Goal: Navigation & Orientation: Find specific page/section

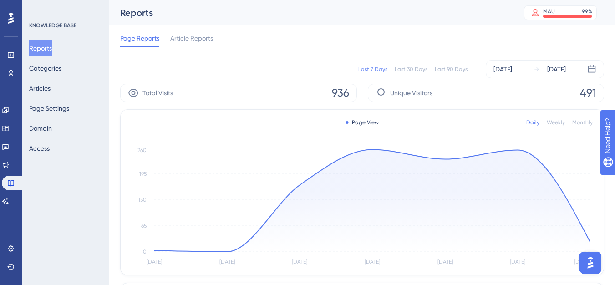
click at [416, 72] on div "Last 30 Days" at bounding box center [411, 69] width 33 height 7
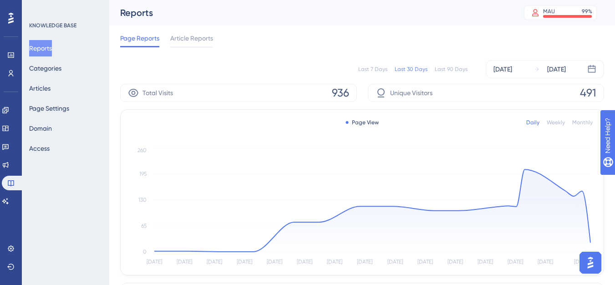
click at [416, 72] on div "Last 30 Days" at bounding box center [411, 69] width 33 height 7
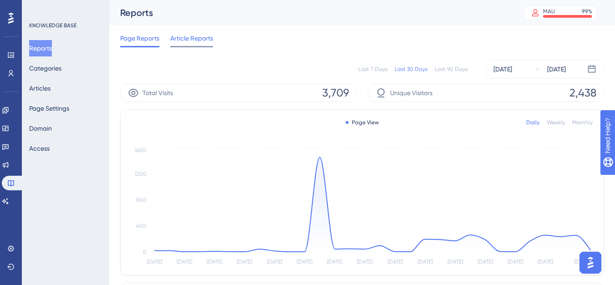
click at [188, 37] on span "Article Reports" at bounding box center [191, 38] width 43 height 11
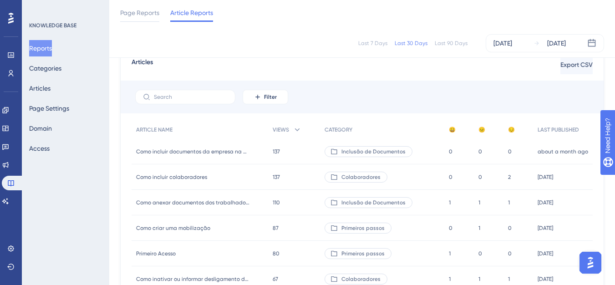
scroll to position [46, 0]
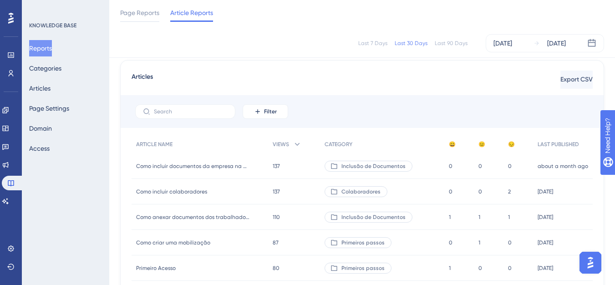
click at [189, 188] on span "Como incluir colaboradores" at bounding box center [171, 191] width 71 height 7
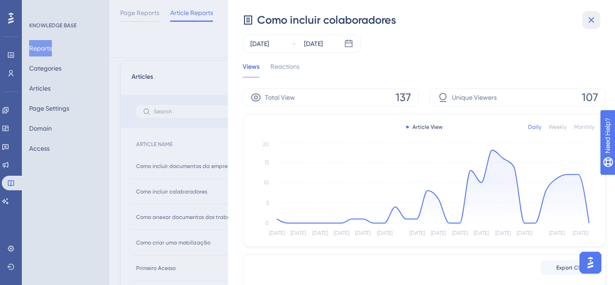
drag, startPoint x: 594, startPoint y: 17, endPoint x: 193, endPoint y: 284, distance: 482.1
click at [594, 17] on icon at bounding box center [591, 20] width 11 height 11
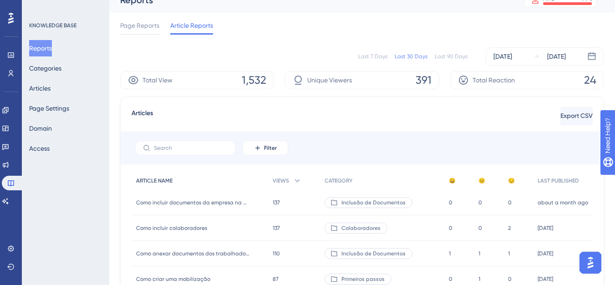
scroll to position [0, 0]
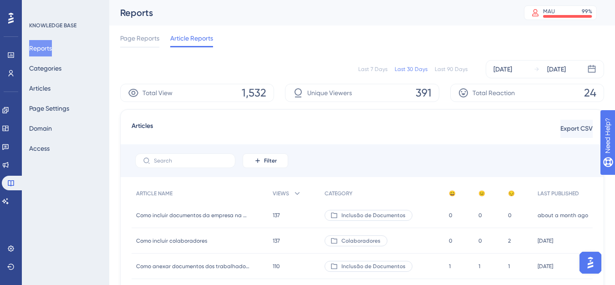
click at [454, 69] on div "Last 90 Days" at bounding box center [451, 69] width 33 height 7
click at [377, 69] on div "Last 7 Days" at bounding box center [372, 69] width 29 height 7
click at [439, 66] on div "Last 90 Days" at bounding box center [451, 69] width 33 height 7
click at [154, 35] on span "Page Reports" at bounding box center [139, 38] width 39 height 11
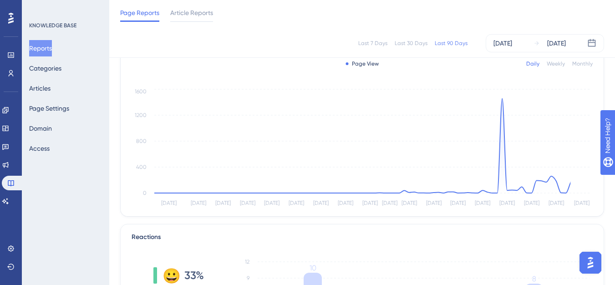
scroll to position [182, 0]
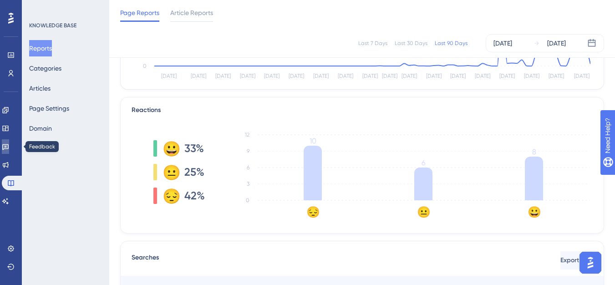
click at [7, 145] on icon at bounding box center [5, 146] width 7 height 7
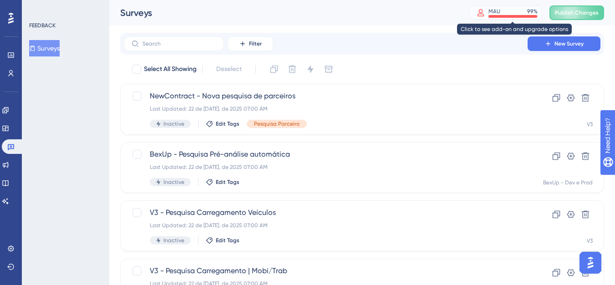
click at [537, 17] on div at bounding box center [512, 16] width 49 height 3
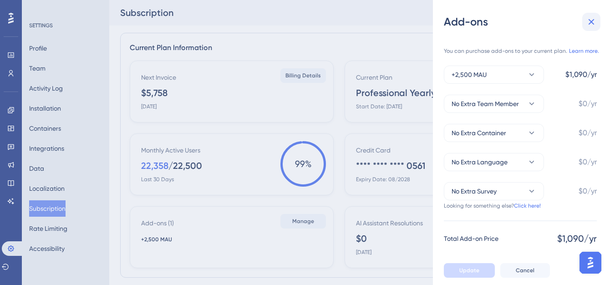
click at [588, 20] on icon at bounding box center [591, 21] width 11 height 11
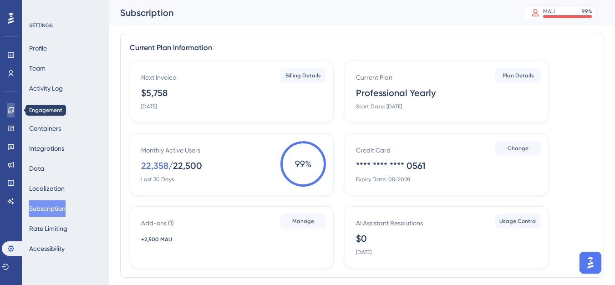
click at [7, 107] on link at bounding box center [10, 110] width 7 height 15
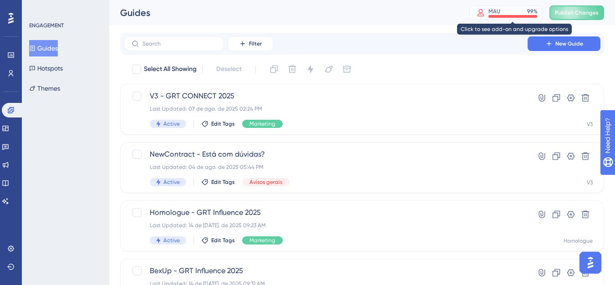
click at [488, 15] on div at bounding box center [480, 13] width 16 height 8
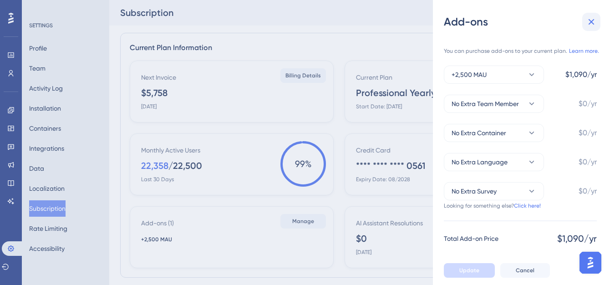
click at [584, 18] on button at bounding box center [591, 22] width 18 height 18
